Goal: Information Seeking & Learning: Learn about a topic

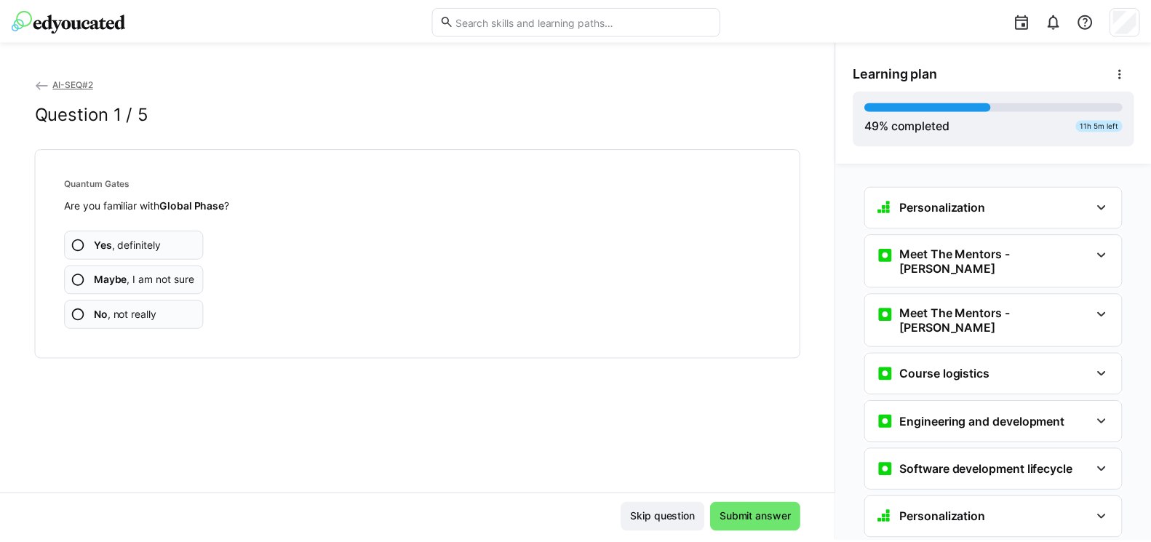
scroll to position [2159, 0]
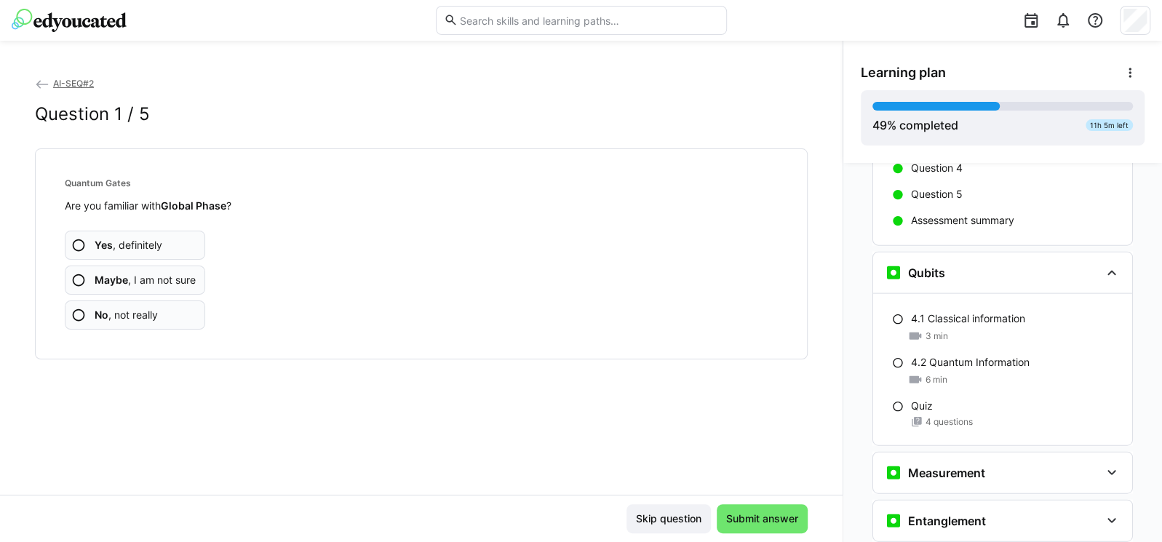
click at [69, 19] on img at bounding box center [69, 20] width 115 height 23
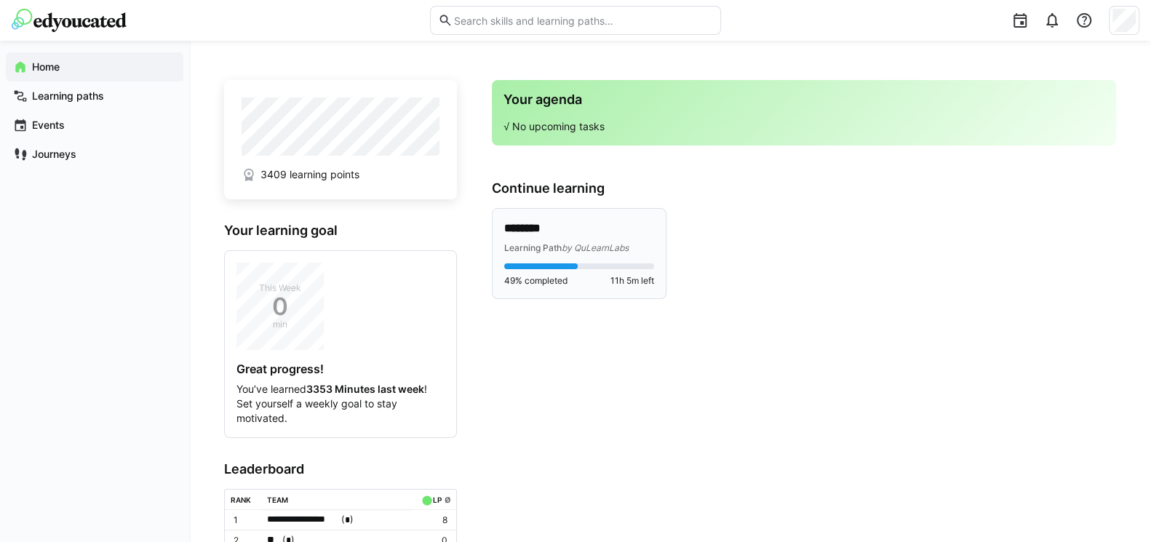
click at [550, 226] on p "********" at bounding box center [579, 228] width 150 height 17
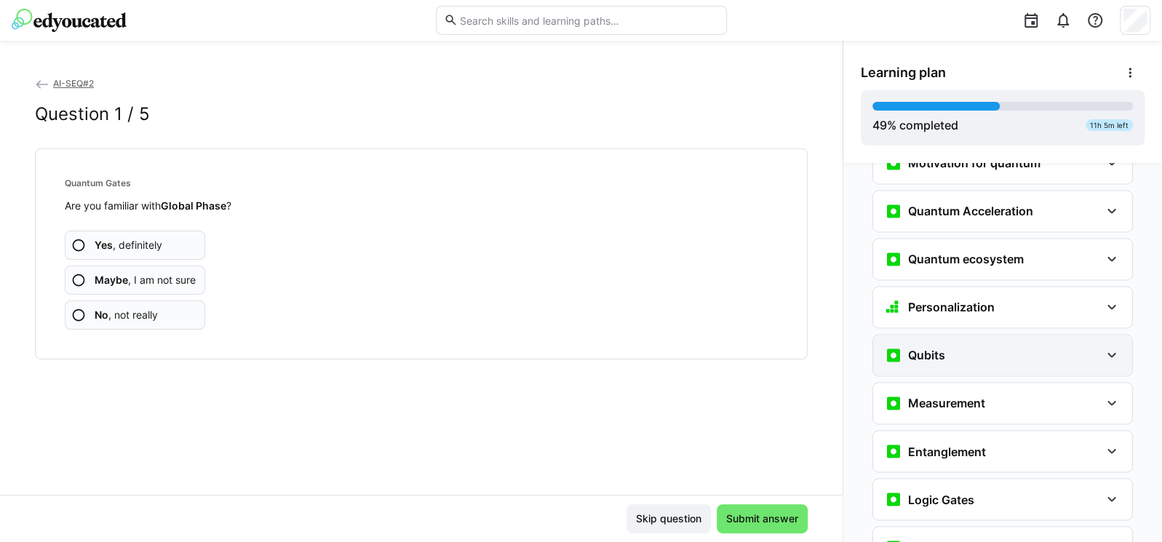
scroll to position [1548, 0]
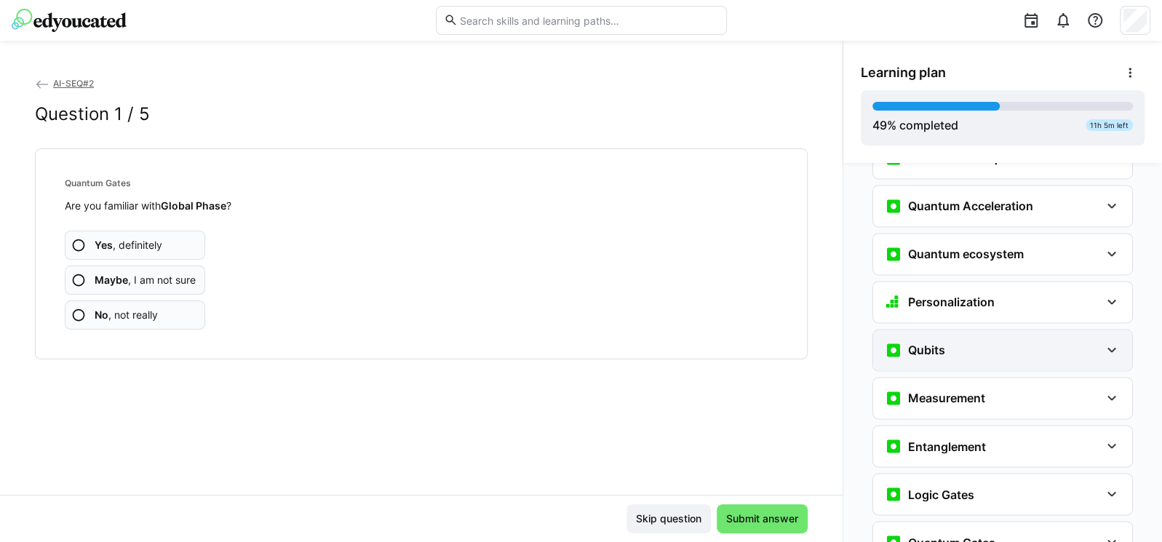
click at [974, 341] on div "Qubits" at bounding box center [992, 349] width 215 height 17
click at [1016, 341] on div "Qubits" at bounding box center [992, 349] width 215 height 17
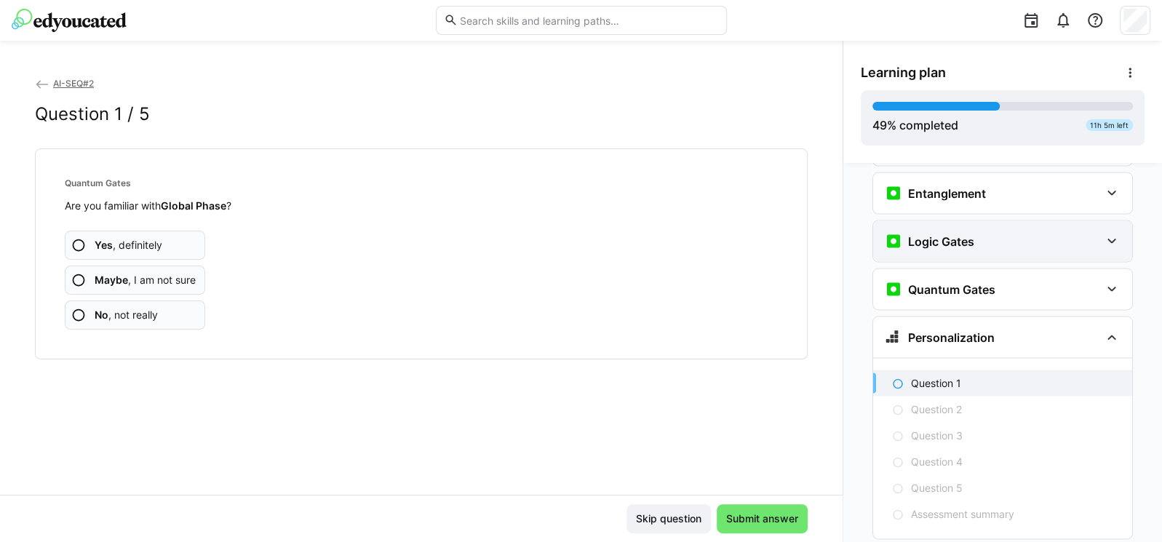
scroll to position [1810, 0]
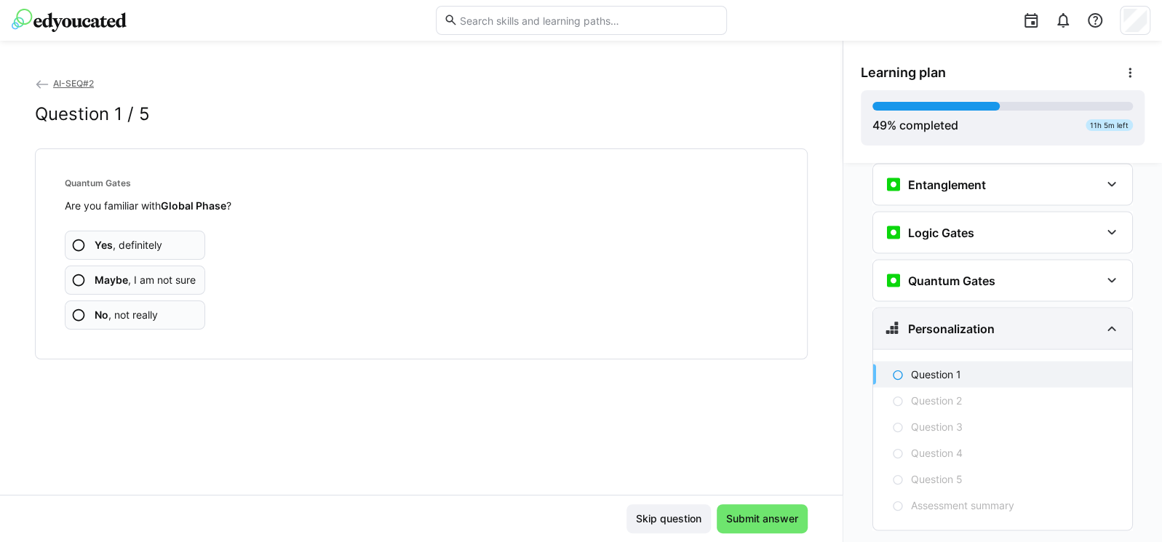
click at [1042, 319] on div "Personalization" at bounding box center [992, 327] width 215 height 17
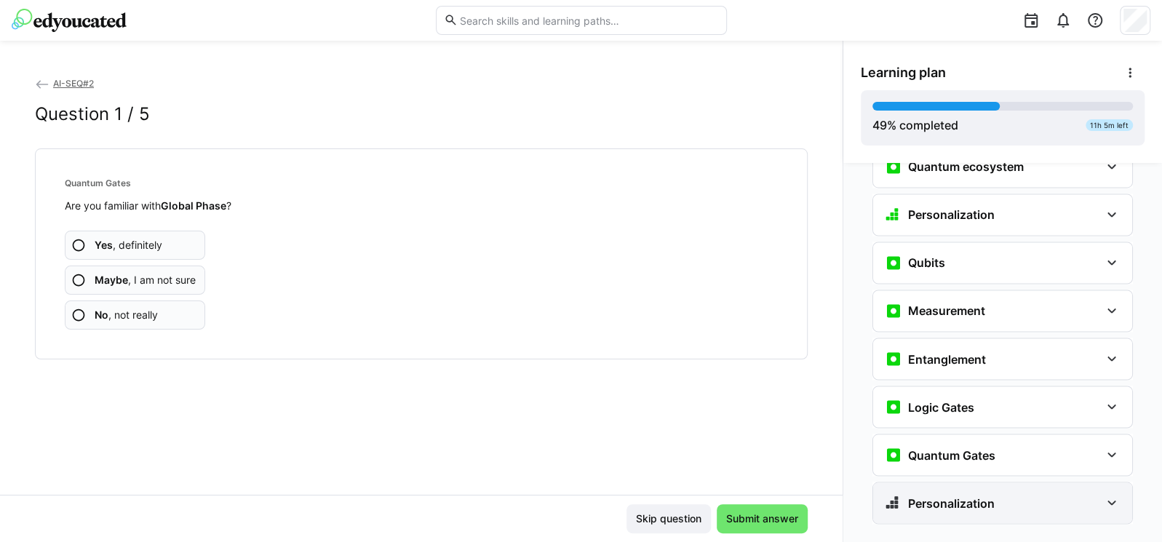
scroll to position [1629, 0]
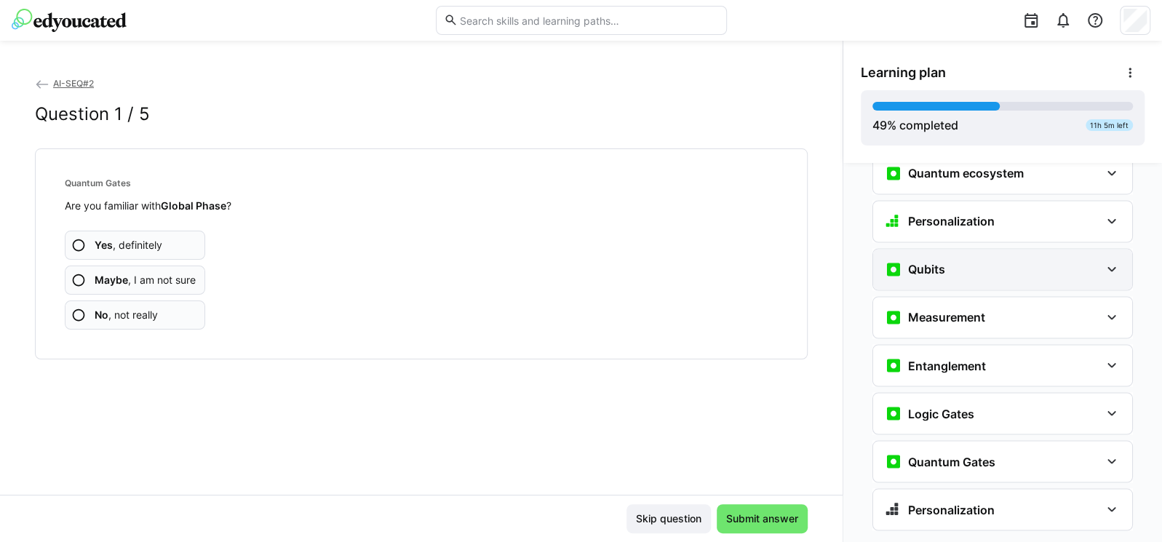
click at [985, 260] on div "Qubits" at bounding box center [992, 268] width 215 height 17
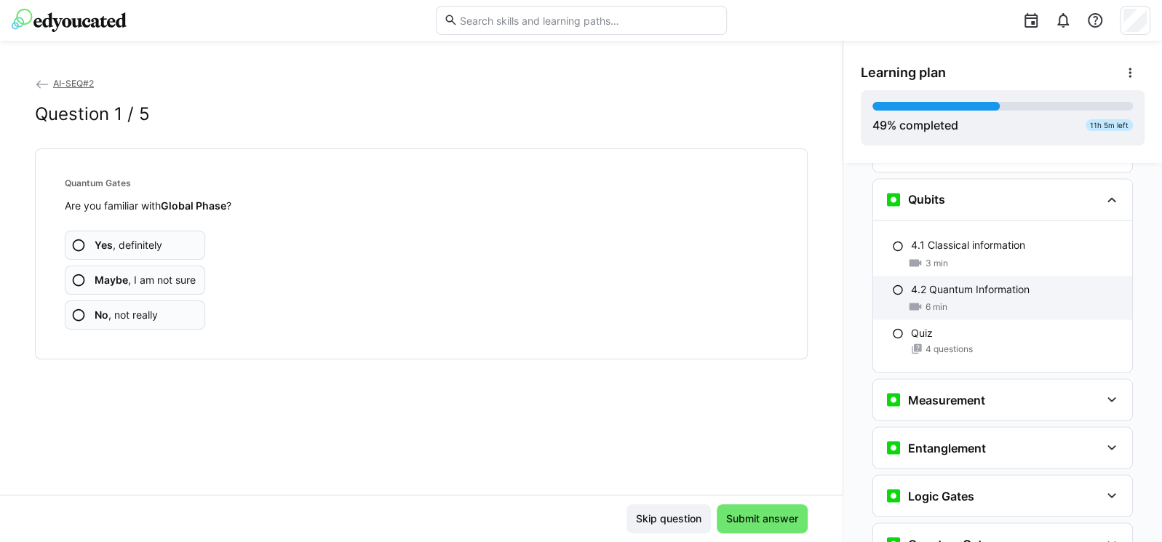
scroll to position [1694, 0]
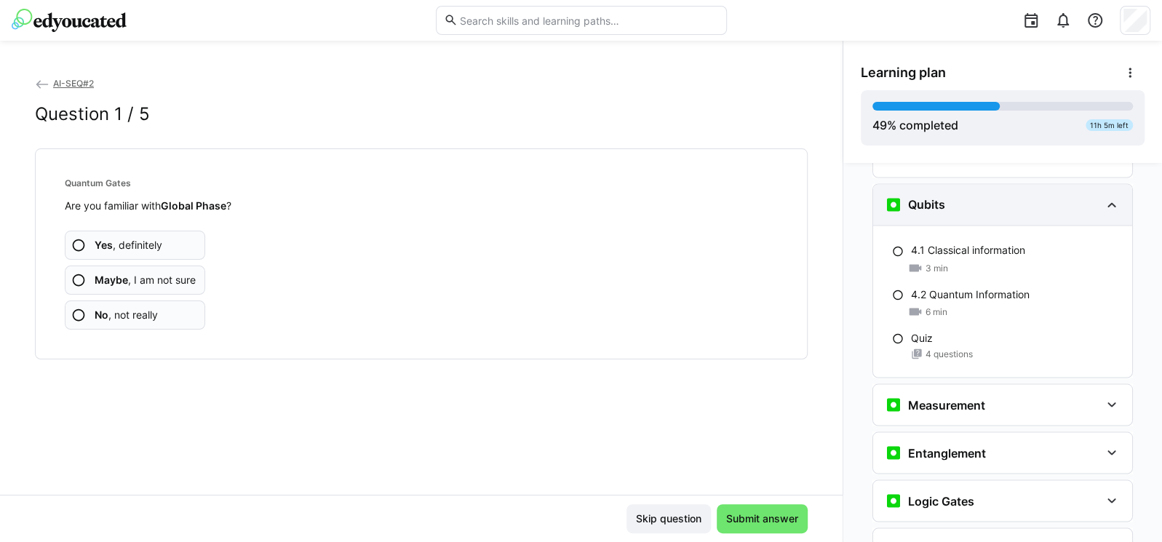
click at [941, 196] on div "Qubits" at bounding box center [992, 204] width 215 height 17
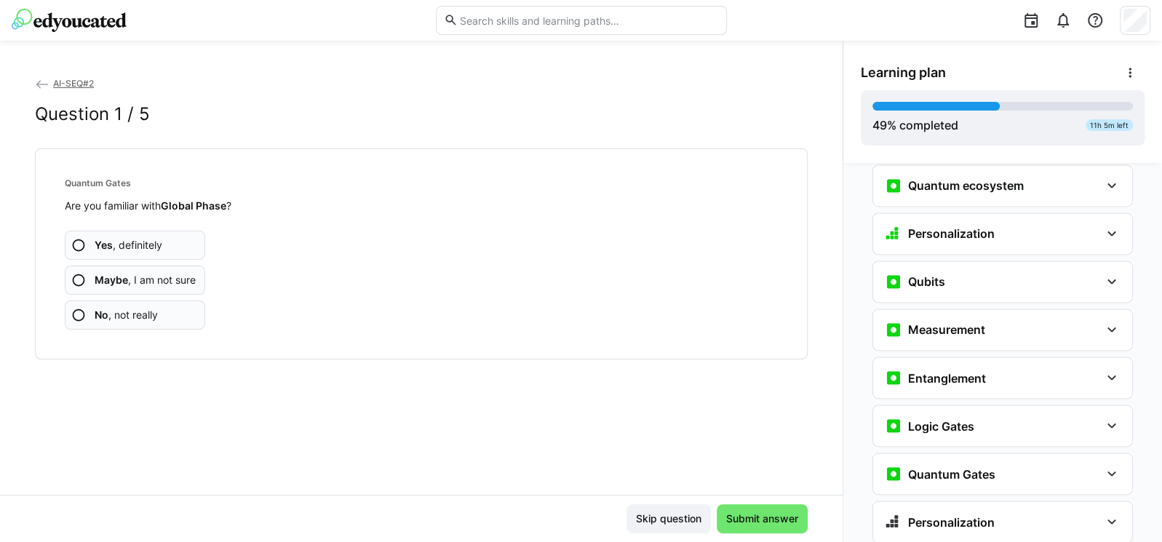
scroll to position [1629, 0]
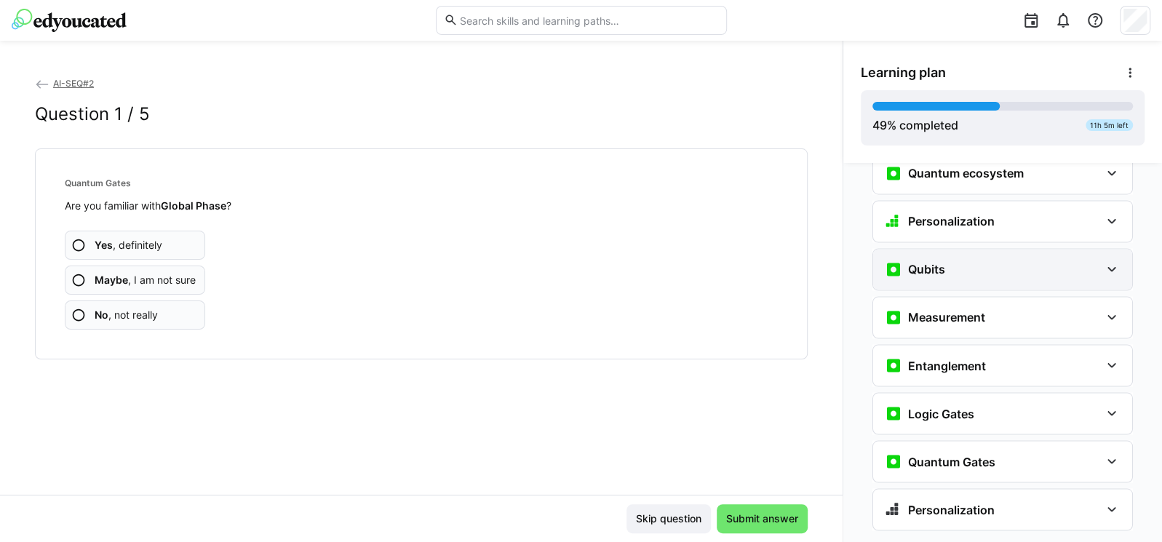
click at [930, 249] on div "Qubits" at bounding box center [1002, 269] width 259 height 41
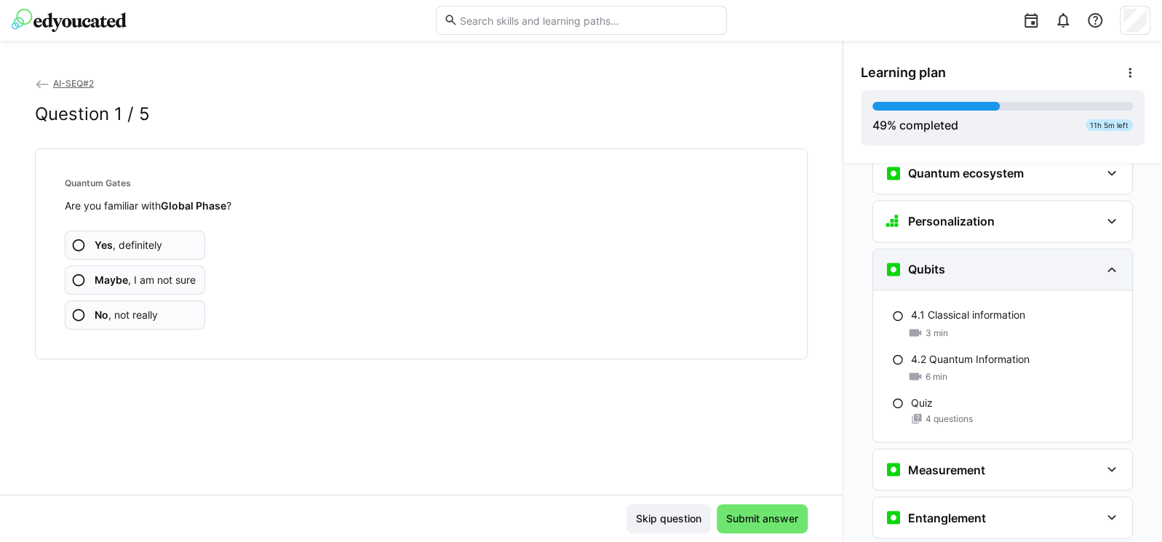
click at [987, 260] on div "Qubits" at bounding box center [992, 268] width 215 height 17
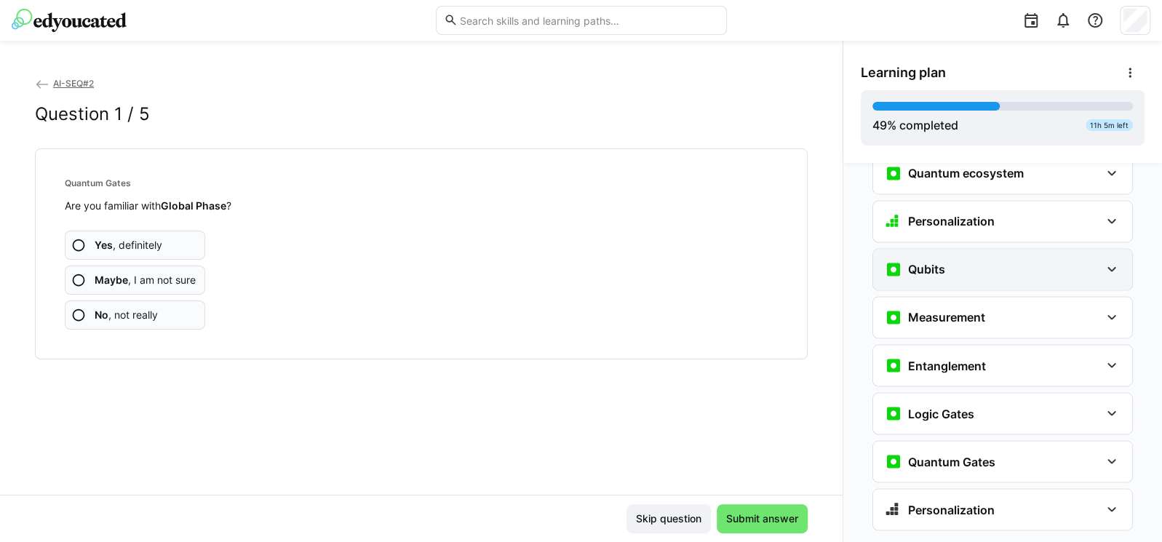
click at [960, 249] on div "Qubits" at bounding box center [1002, 269] width 259 height 41
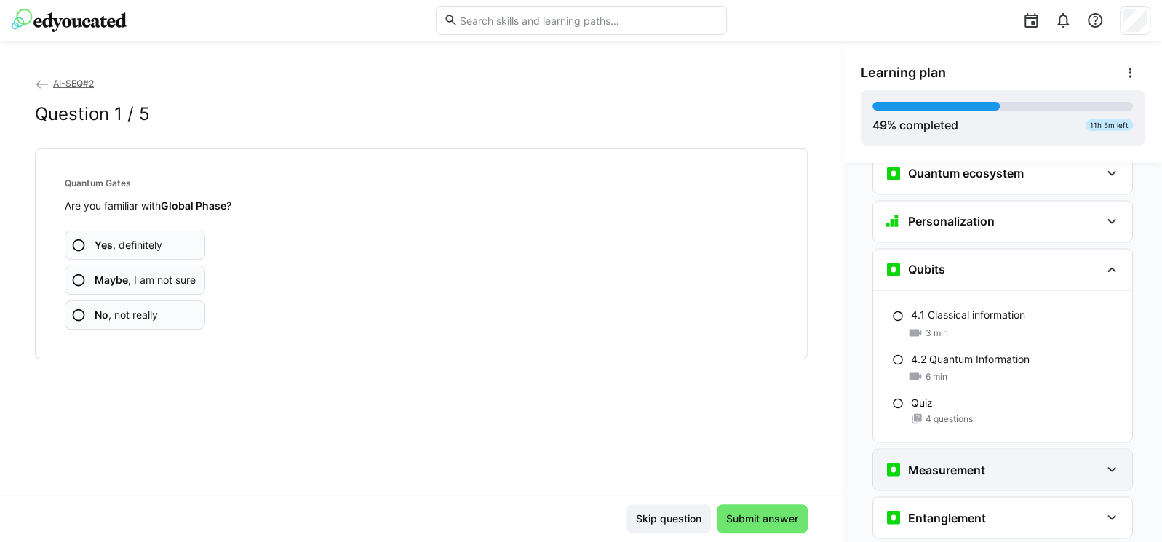
click at [1000, 461] on div "Measurement" at bounding box center [992, 469] width 215 height 17
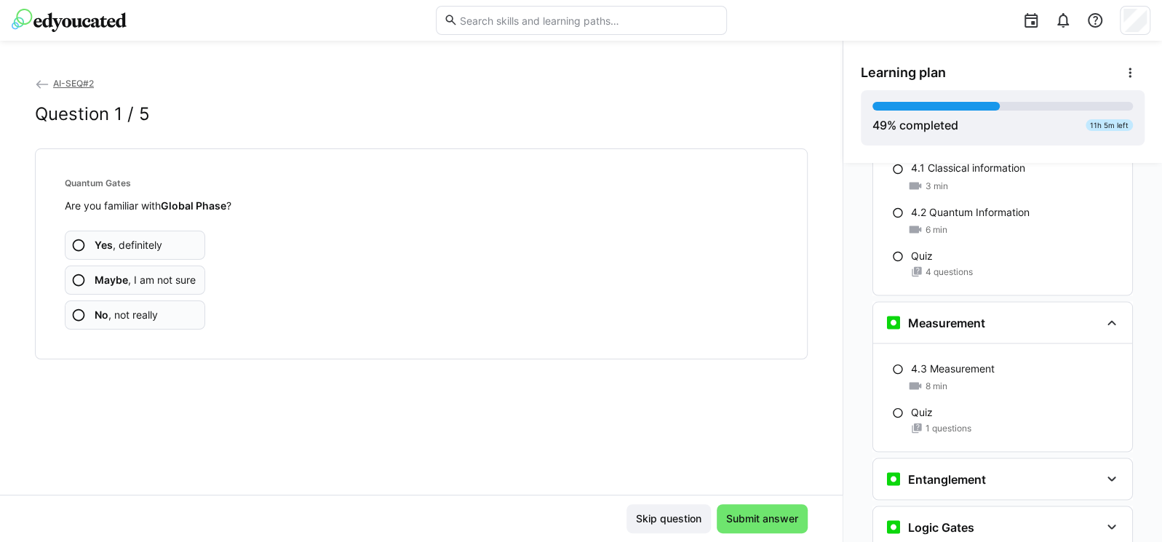
scroll to position [1803, 0]
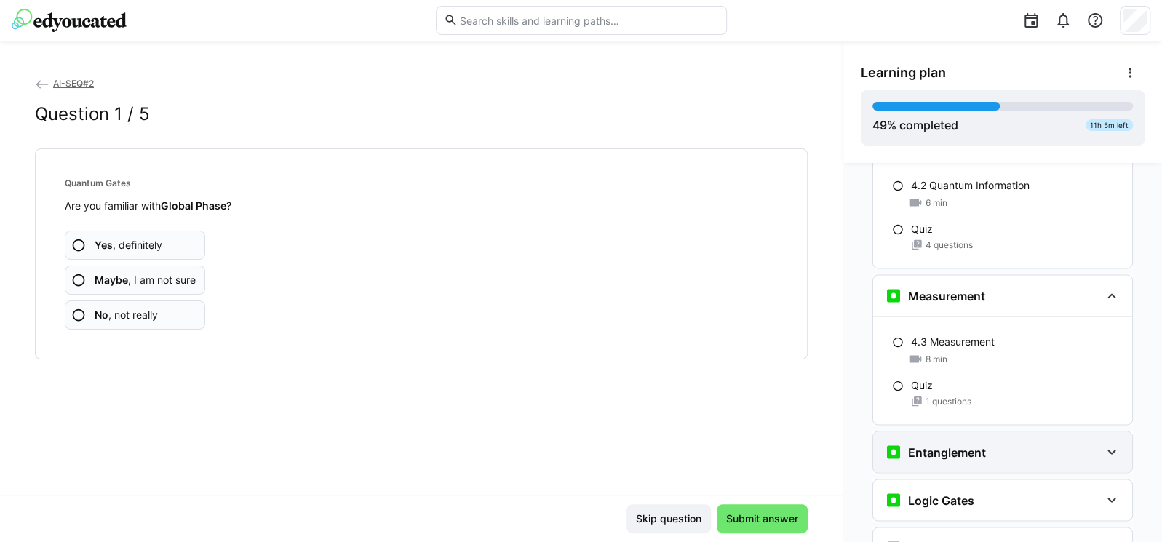
click at [976, 445] on h3 "Entanglement" at bounding box center [947, 452] width 78 height 15
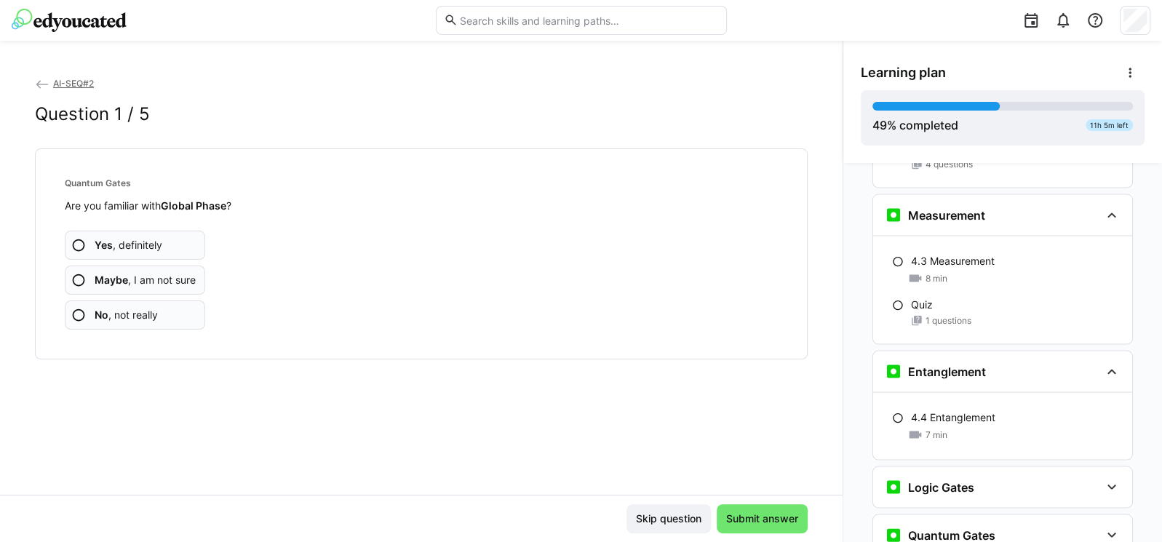
scroll to position [1891, 0]
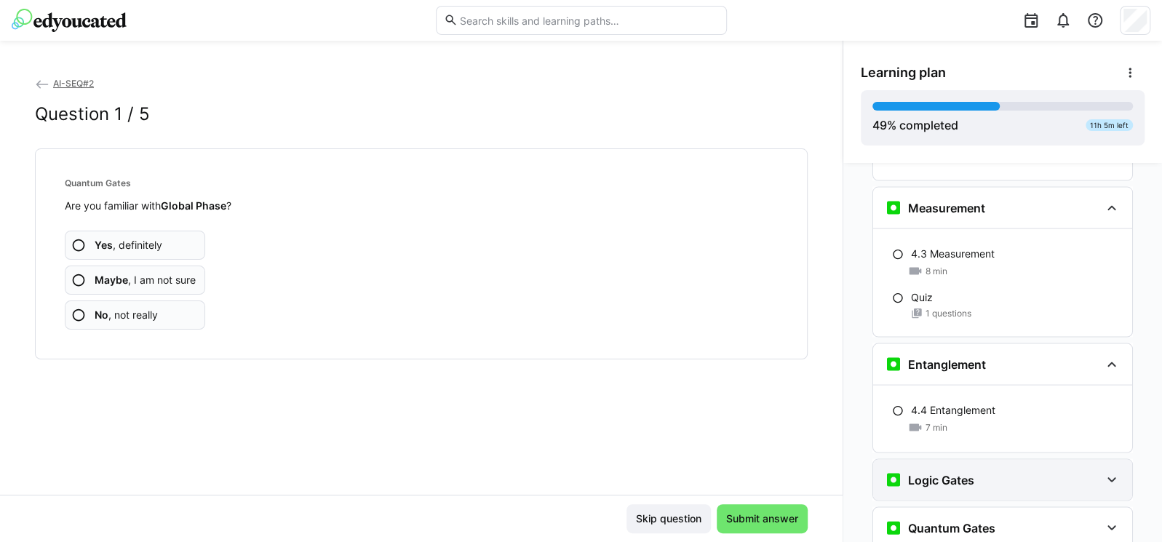
click at [974, 471] on div "Logic Gates" at bounding box center [992, 479] width 215 height 17
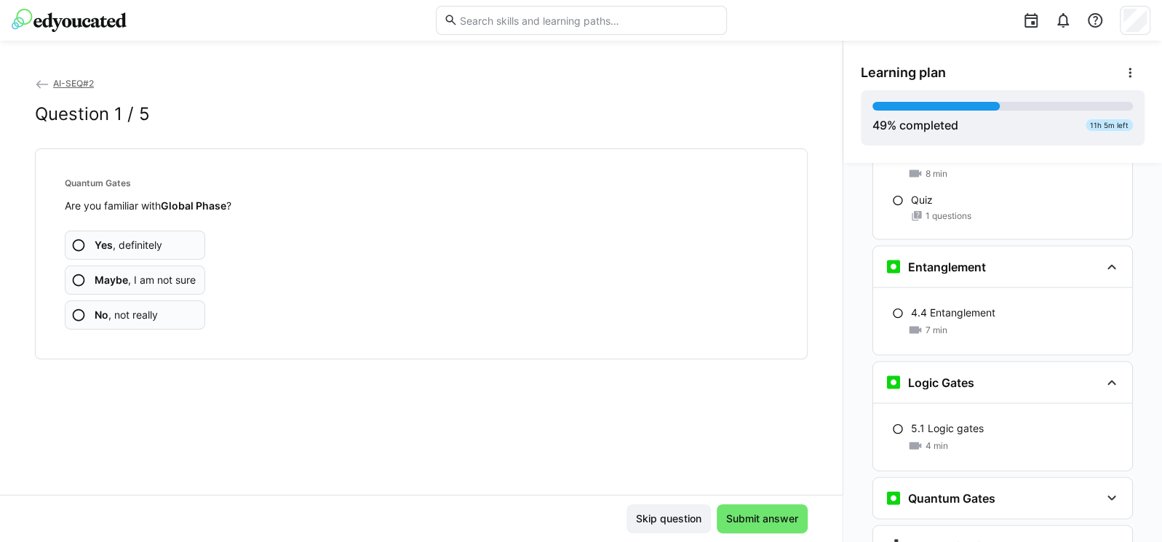
scroll to position [2025, 0]
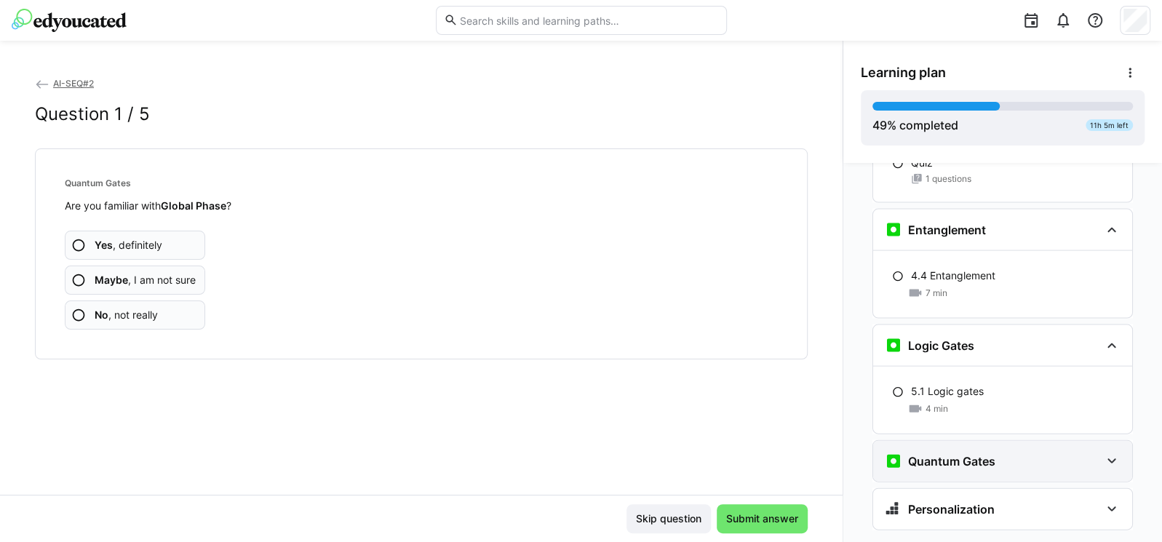
click at [978, 453] on div "Quantum Gates" at bounding box center [940, 461] width 111 height 17
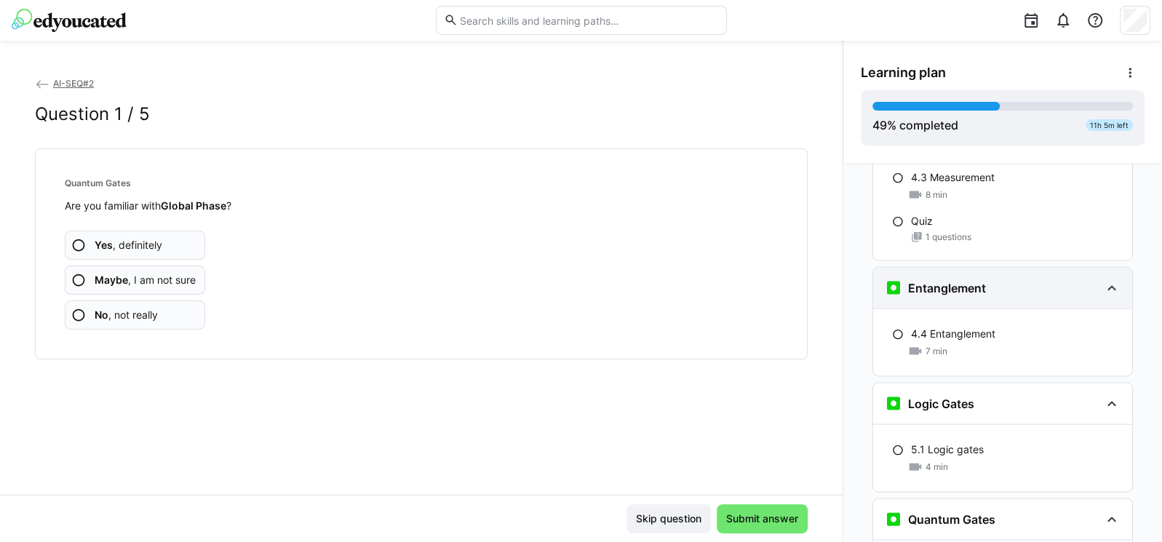
scroll to position [2002, 0]
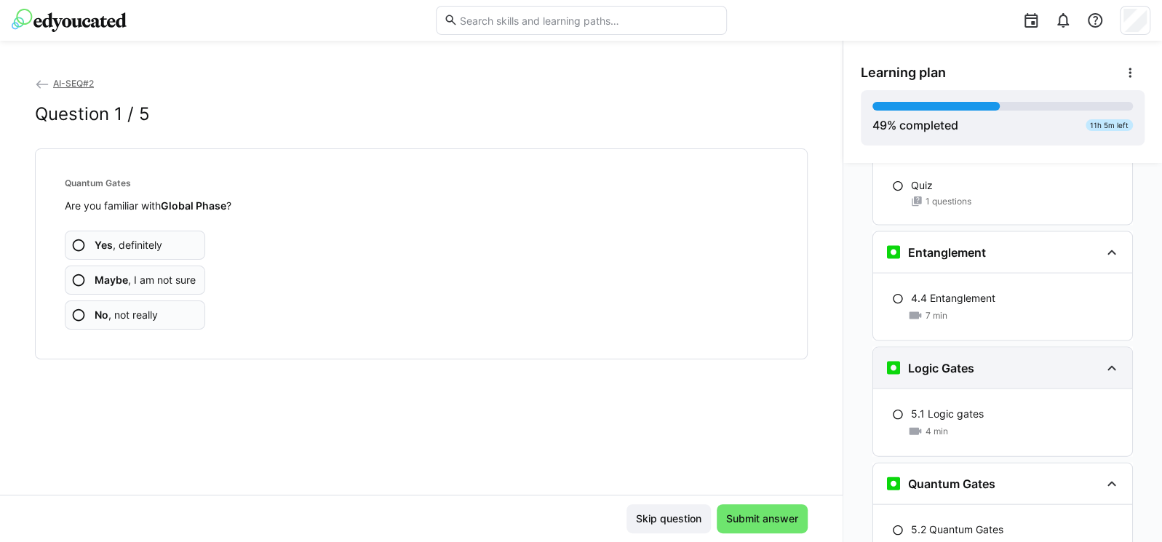
click at [1021, 359] on div "Logic Gates" at bounding box center [992, 367] width 215 height 17
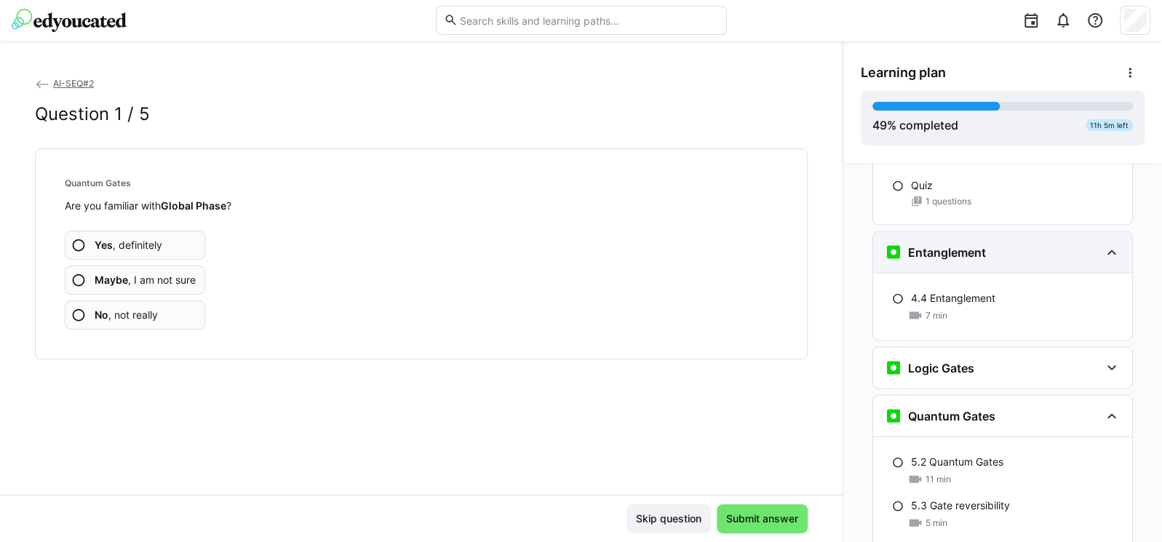
click at [1049, 244] on div "Entanglement" at bounding box center [992, 252] width 215 height 17
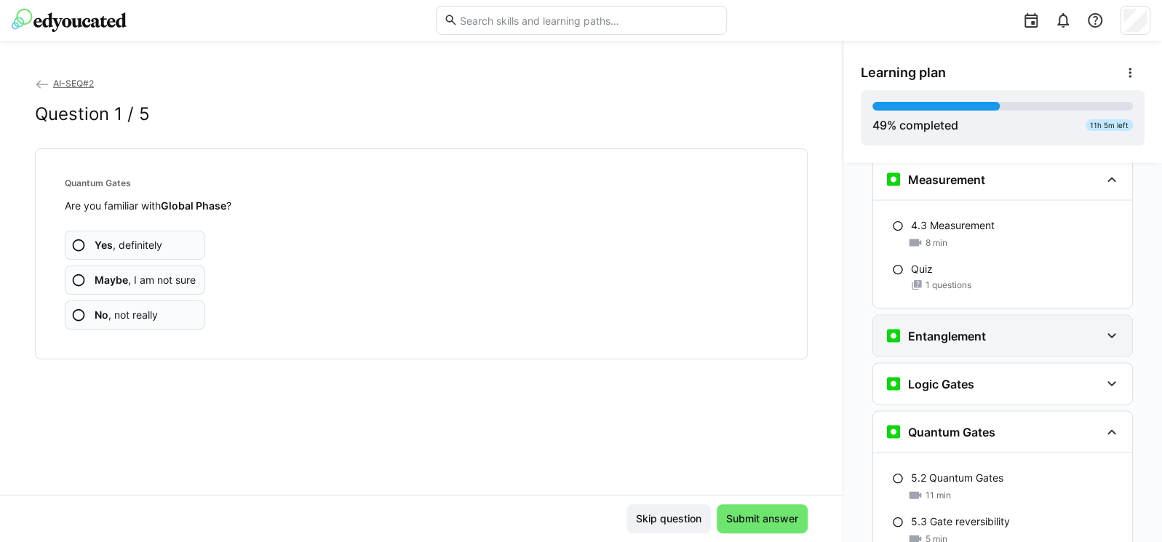
scroll to position [1915, 0]
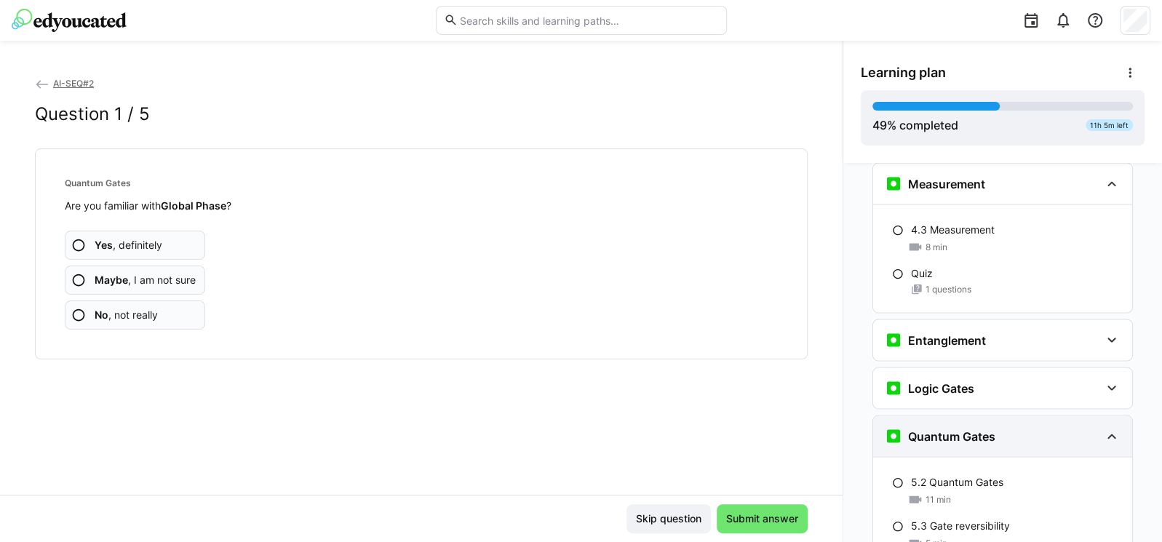
click at [1032, 427] on div "Quantum Gates" at bounding box center [992, 435] width 215 height 17
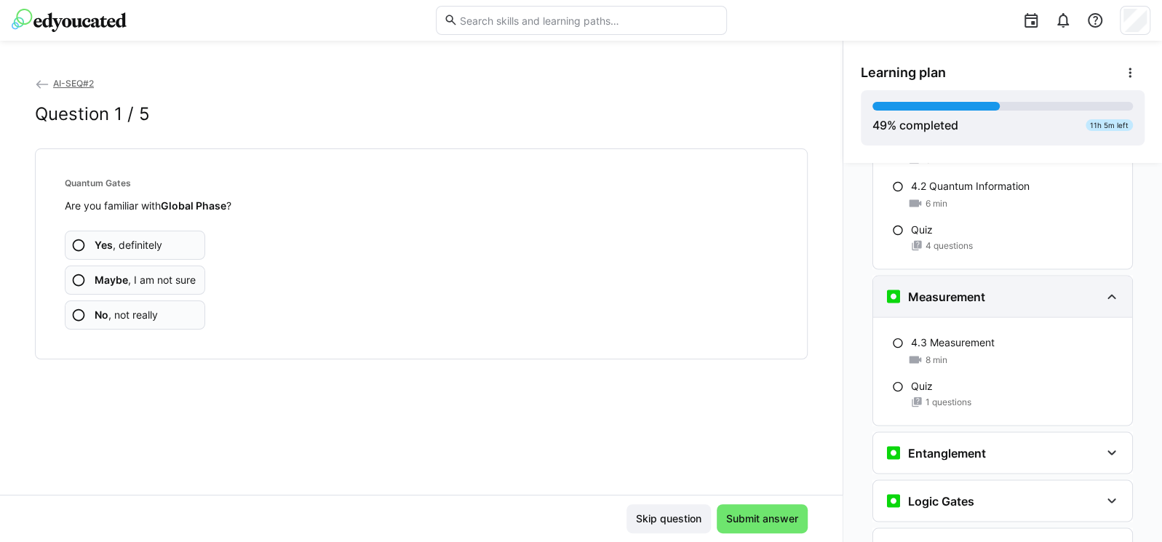
click at [1019, 287] on div "Measurement" at bounding box center [992, 295] width 215 height 17
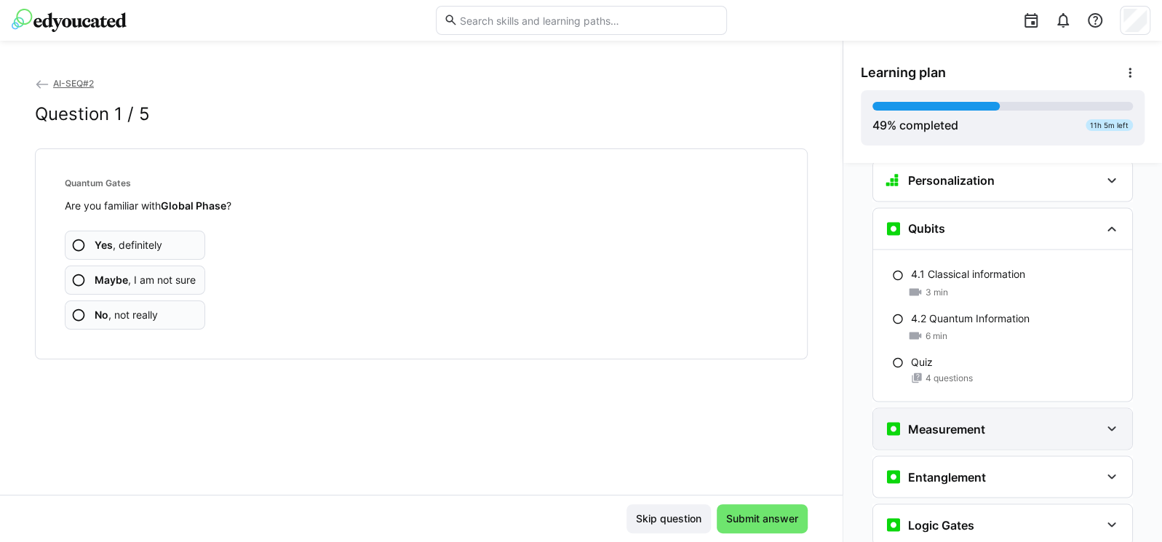
scroll to position [1608, 0]
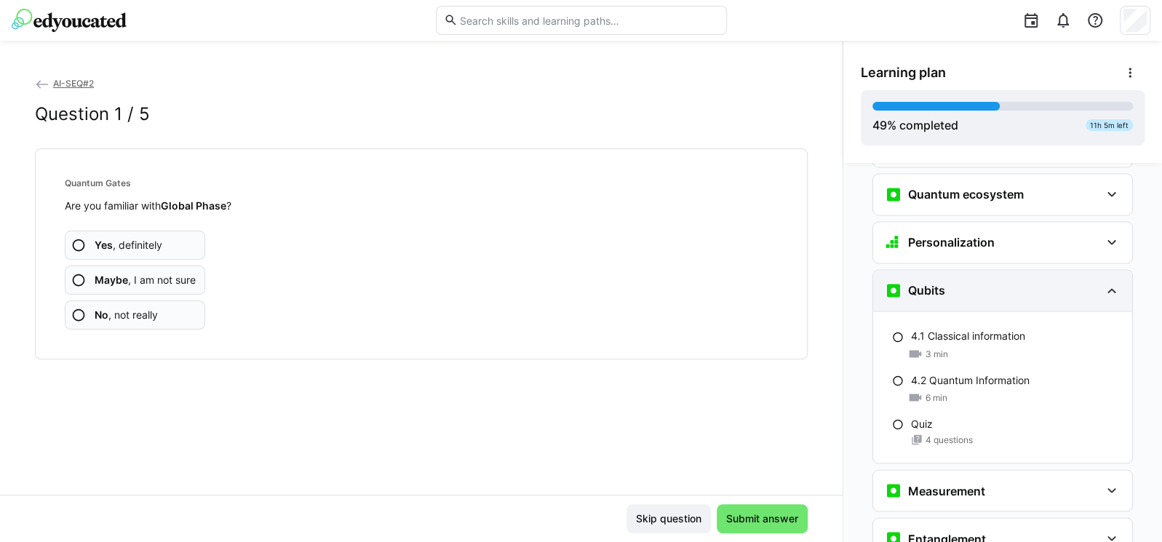
click at [1020, 282] on div "Qubits" at bounding box center [992, 290] width 215 height 17
